Goal: Complete application form

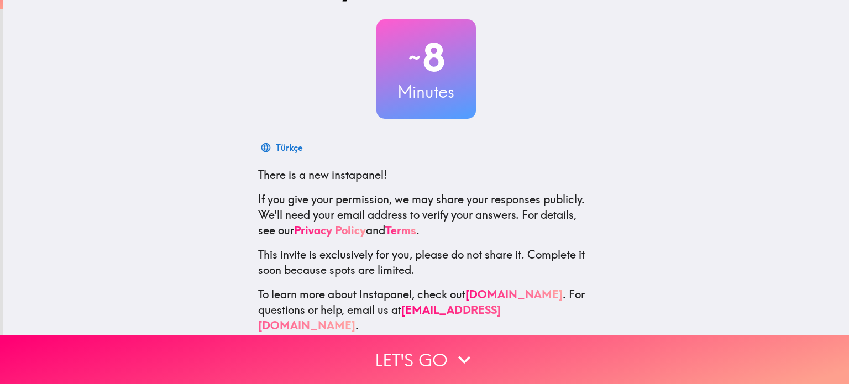
scroll to position [60, 0]
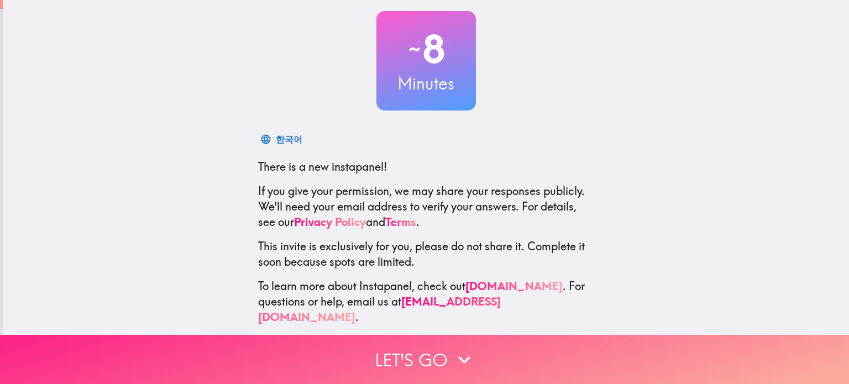
click at [439, 351] on button "Let's go" at bounding box center [424, 359] width 849 height 49
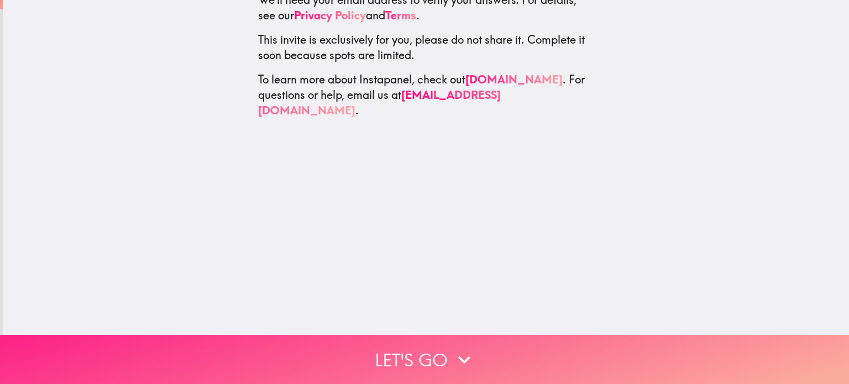
scroll to position [0, 0]
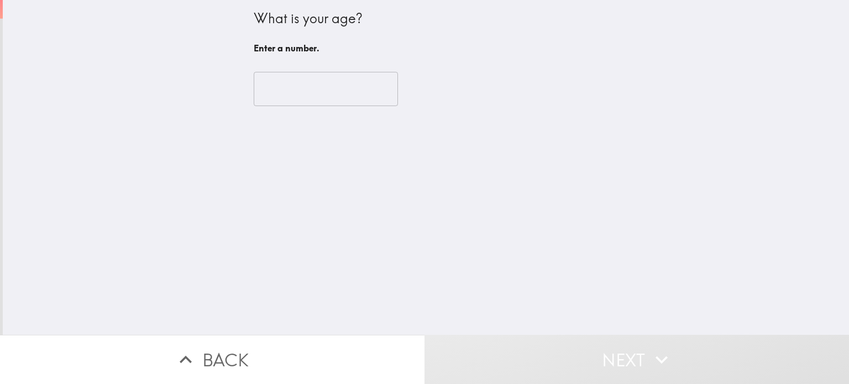
click at [298, 89] on input "number" at bounding box center [326, 89] width 144 height 34
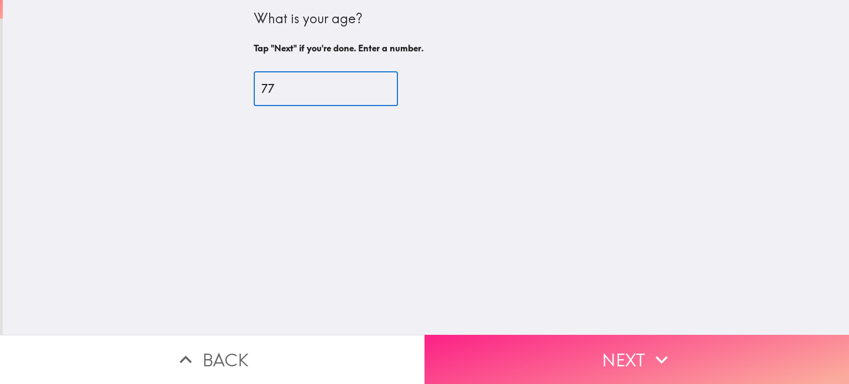
type input "77"
drag, startPoint x: 630, startPoint y: 352, endPoint x: 628, endPoint y: 346, distance: 7.0
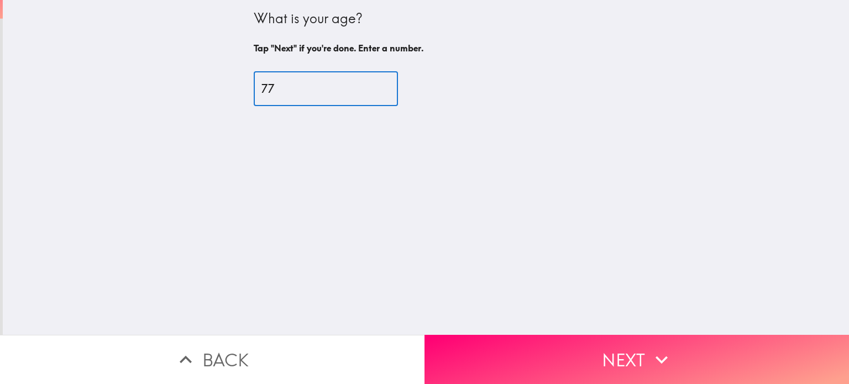
click at [630, 351] on button "Next" at bounding box center [636, 359] width 424 height 49
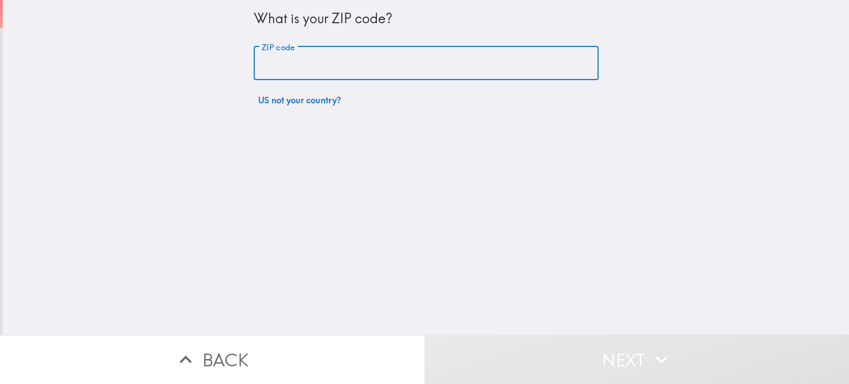
click at [278, 61] on input "ZIP code" at bounding box center [426, 63] width 345 height 34
type input "48653"
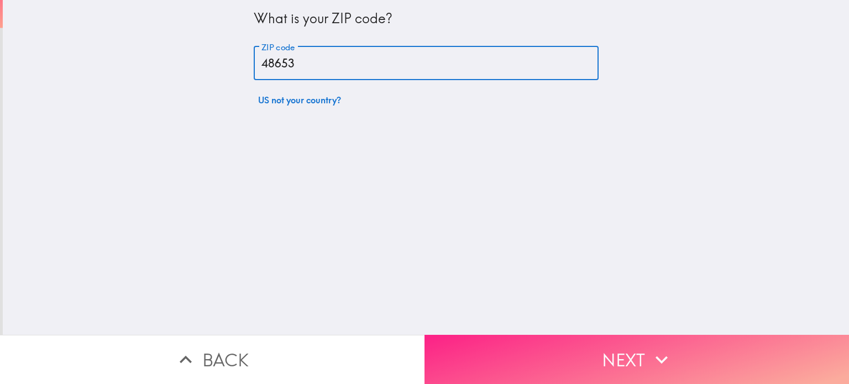
click at [621, 356] on button "Next" at bounding box center [636, 359] width 424 height 49
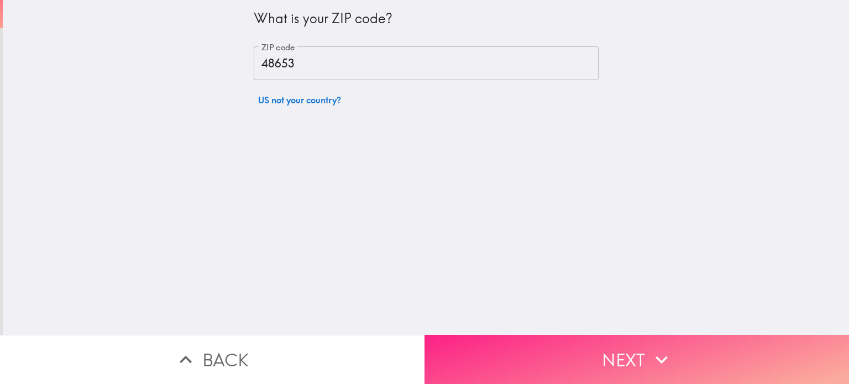
click at [619, 357] on button "Next" at bounding box center [636, 359] width 424 height 49
